Goal: Task Accomplishment & Management: Use online tool/utility

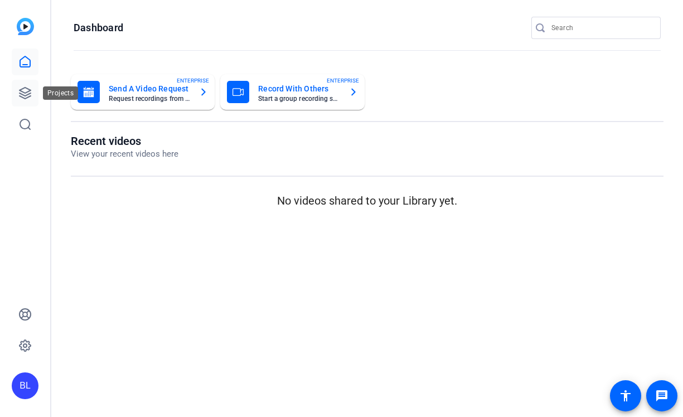
click at [23, 90] on icon at bounding box center [24, 92] width 13 height 13
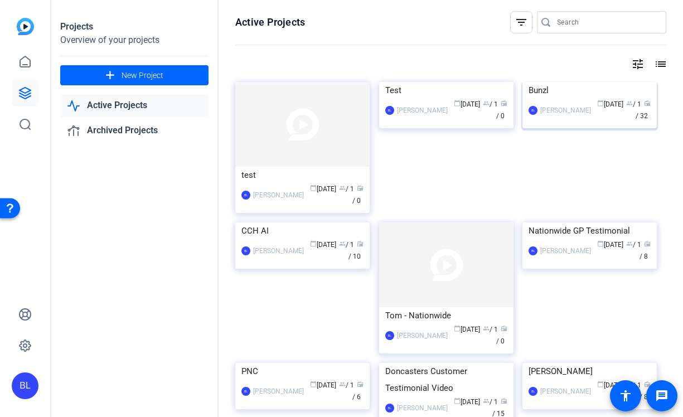
click at [585, 122] on div "BL Barnaby Logan calendar_today Sep 12 group / 1 radio / 32" at bounding box center [589, 110] width 122 height 23
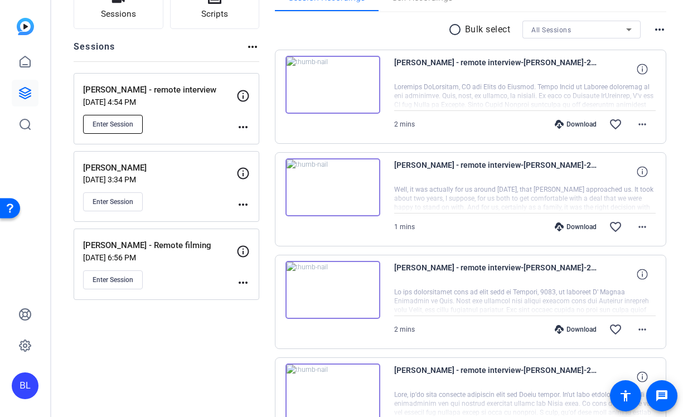
scroll to position [100, 0]
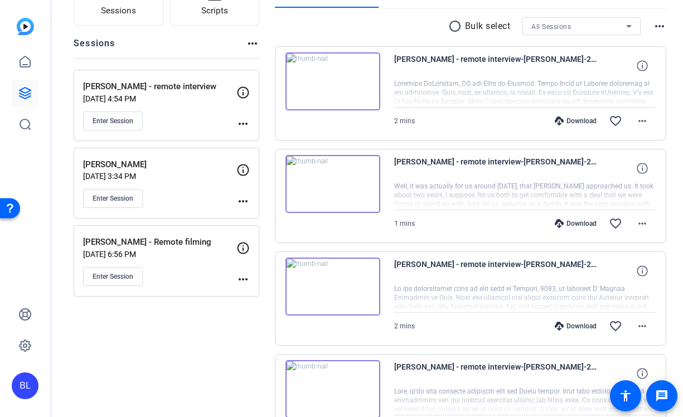
click at [241, 277] on mat-icon "more_horiz" at bounding box center [242, 279] width 13 height 13
click at [257, 309] on span "Archive Session" at bounding box center [270, 309] width 51 height 13
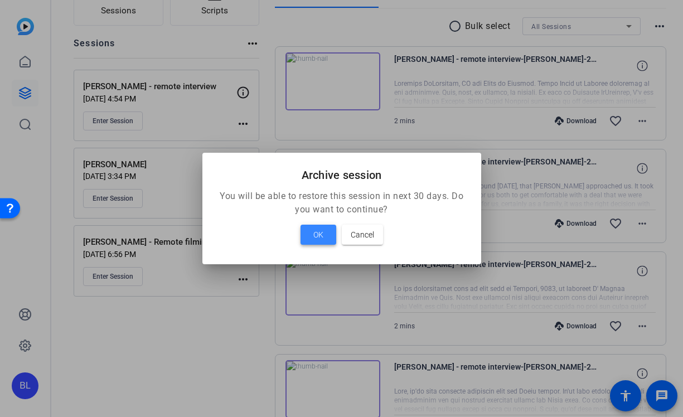
click at [314, 236] on span "OK" at bounding box center [318, 234] width 10 height 13
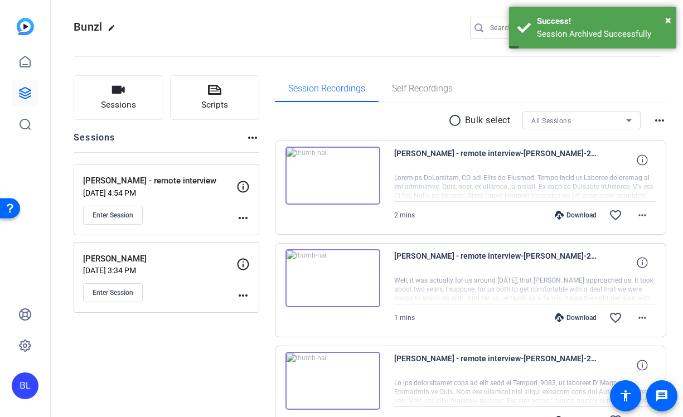
scroll to position [0, 0]
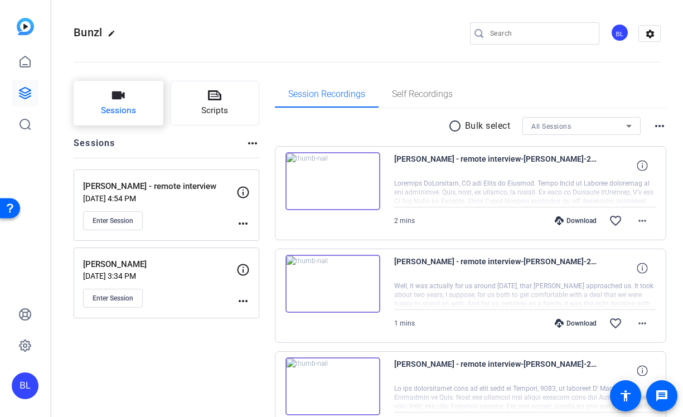
click at [106, 103] on button "Sessions" at bounding box center [119, 103] width 90 height 45
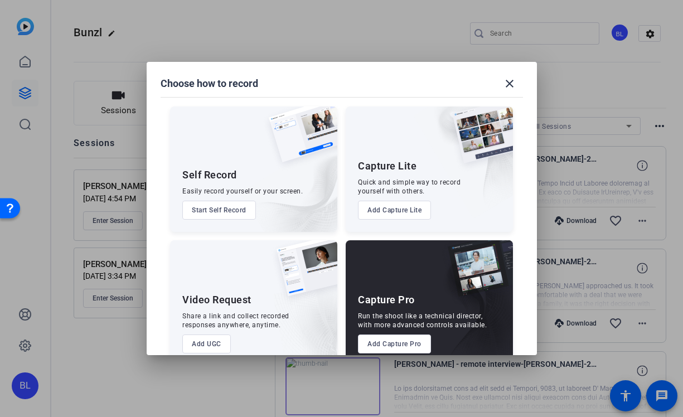
click at [388, 346] on button "Add Capture Pro" at bounding box center [394, 343] width 73 height 19
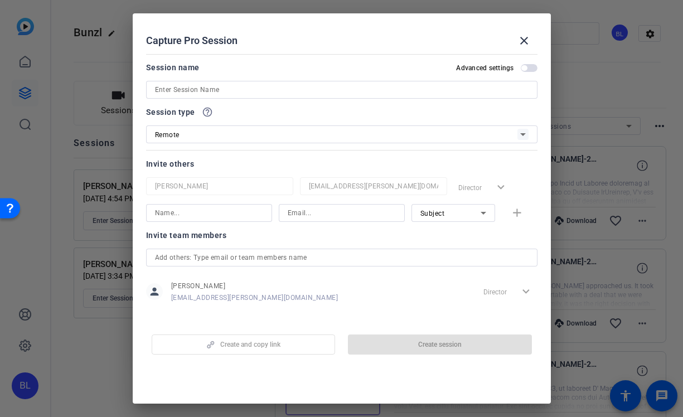
click at [264, 92] on input at bounding box center [341, 89] width 373 height 13
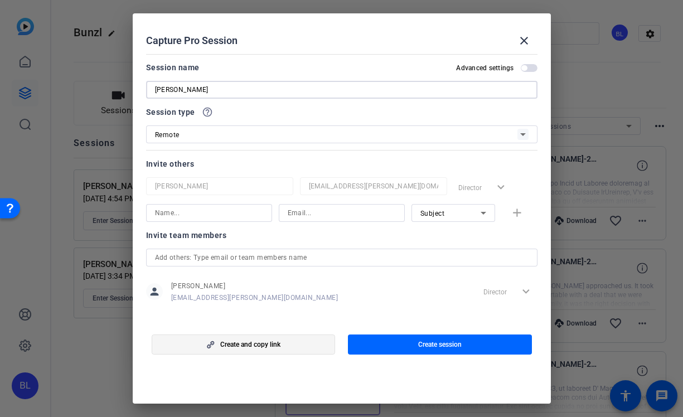
type input "[PERSON_NAME]"
click at [293, 339] on span "button" at bounding box center [243, 344] width 183 height 27
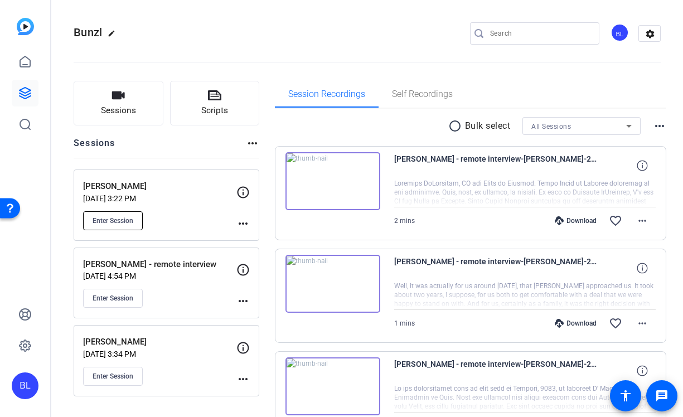
click at [135, 224] on button "Enter Session" at bounding box center [113, 220] width 60 height 19
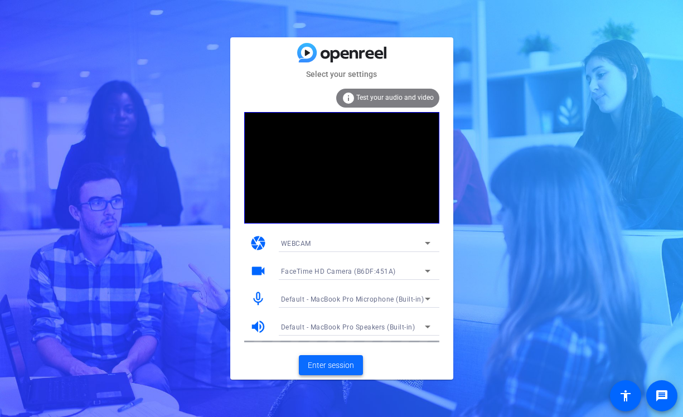
click at [335, 366] on span "Enter session" at bounding box center [331, 365] width 46 height 12
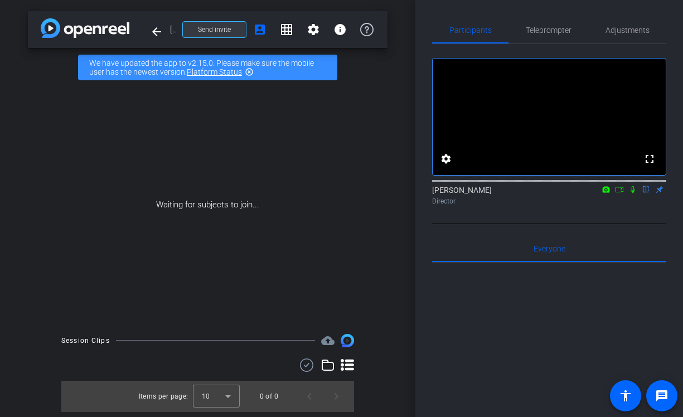
click at [226, 23] on span at bounding box center [214, 29] width 63 height 27
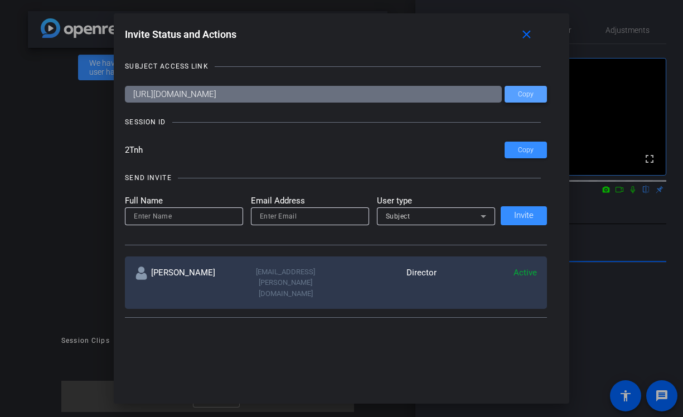
click at [525, 97] on span "Copy" at bounding box center [526, 94] width 16 height 8
click at [525, 37] on mat-icon "close" at bounding box center [526, 35] width 14 height 14
